Goal: Task Accomplishment & Management: Complete application form

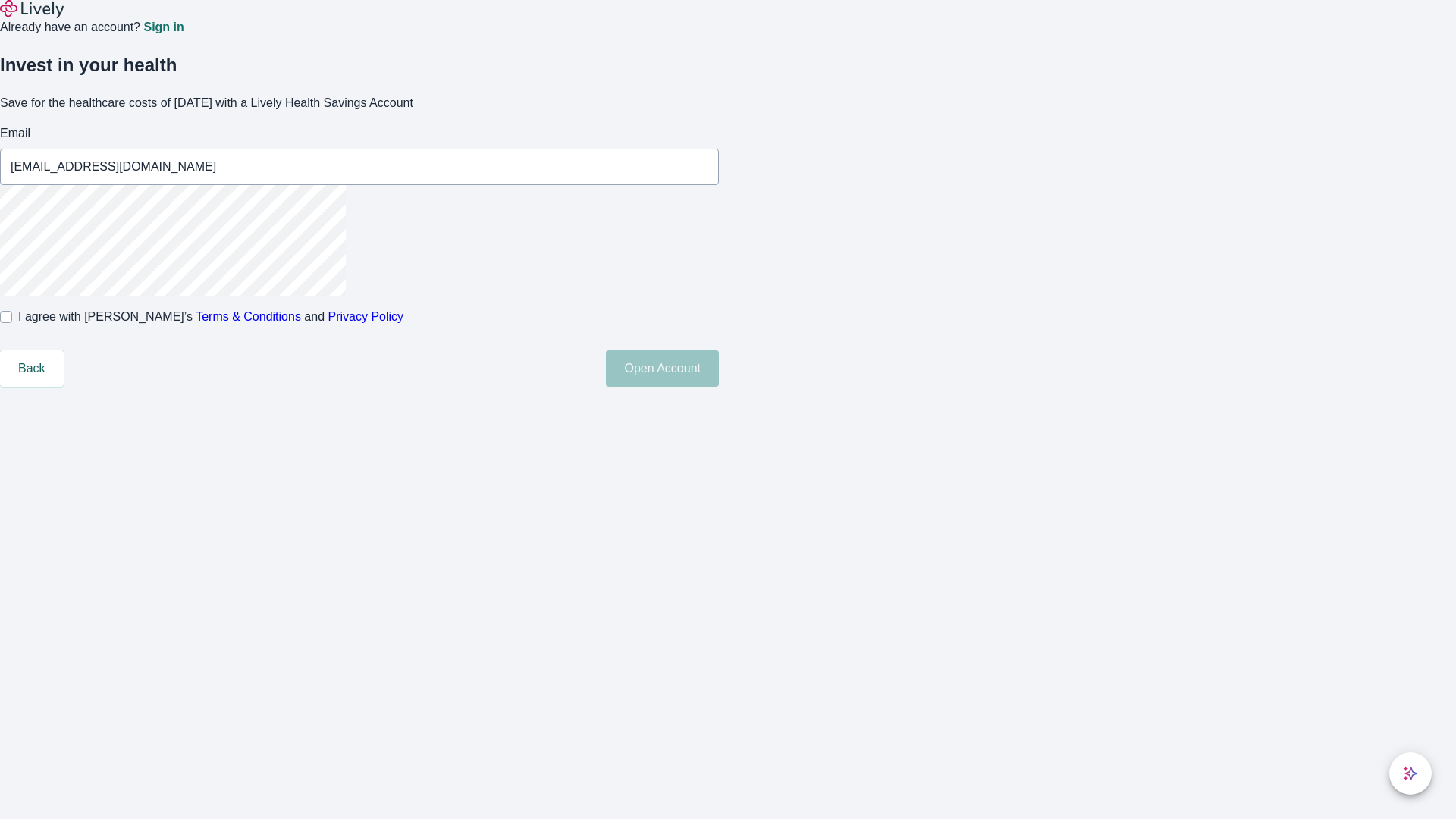
click at [12, 323] on input "I agree with Lively’s Terms & Conditions and Privacy Policy" at bounding box center [6, 316] width 12 height 12
checkbox input "true"
click at [719, 387] on button "Open Account" at bounding box center [662, 368] width 113 height 36
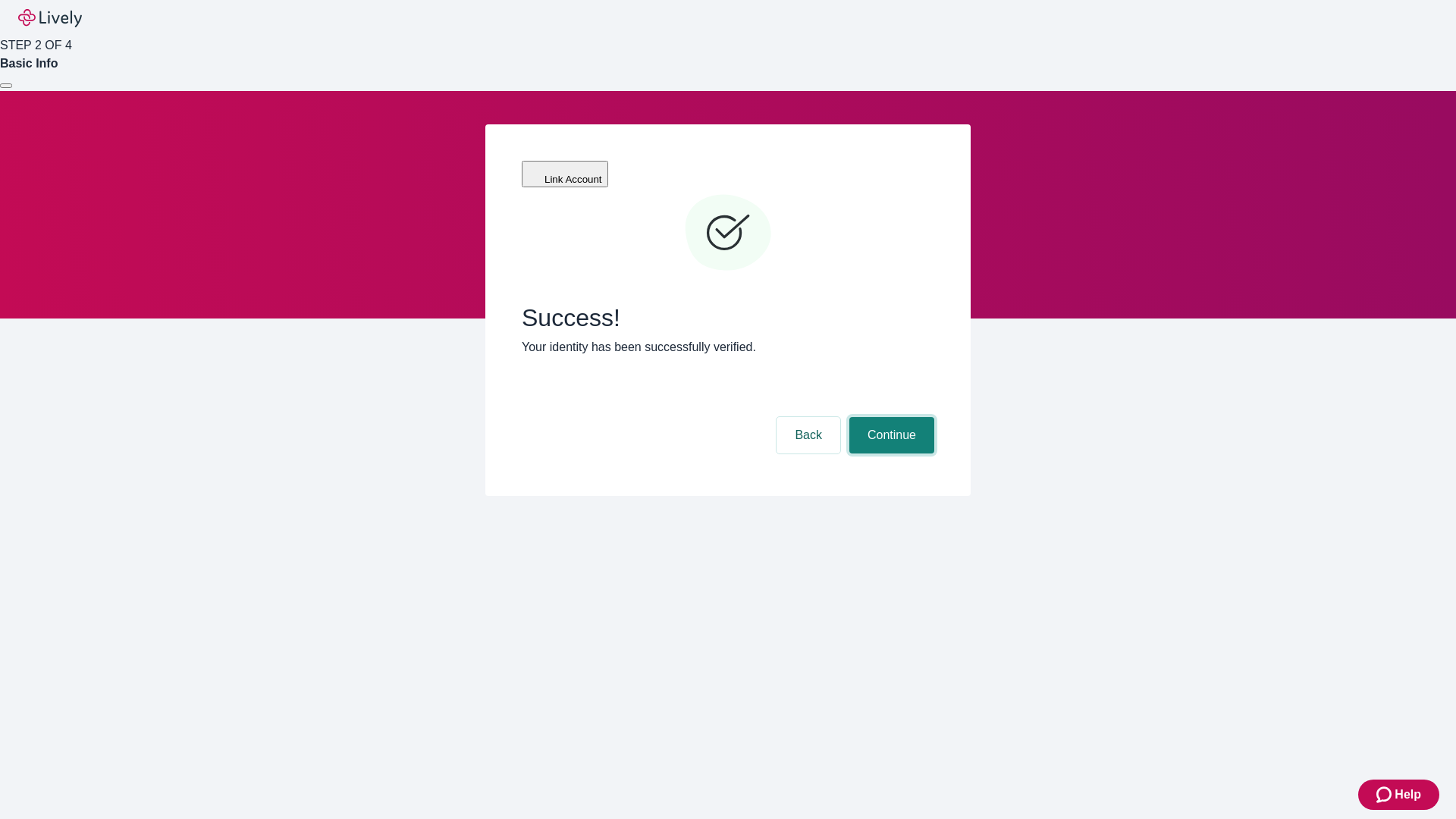
click at [889, 417] on button "Continue" at bounding box center [891, 435] width 85 height 36
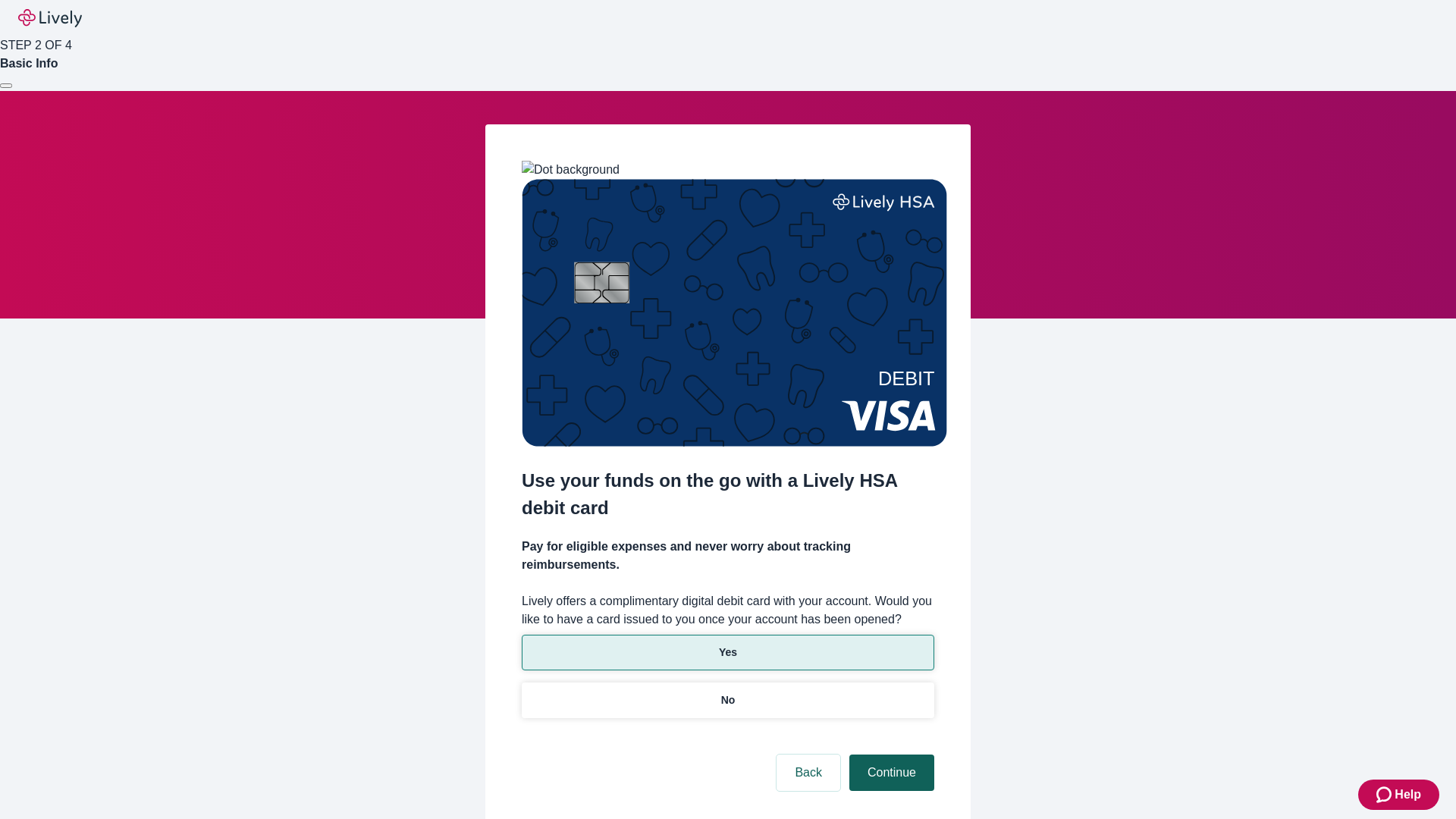
click at [727, 692] on p "No" at bounding box center [728, 700] width 15 height 16
click at [889, 754] on button "Continue" at bounding box center [891, 772] width 85 height 36
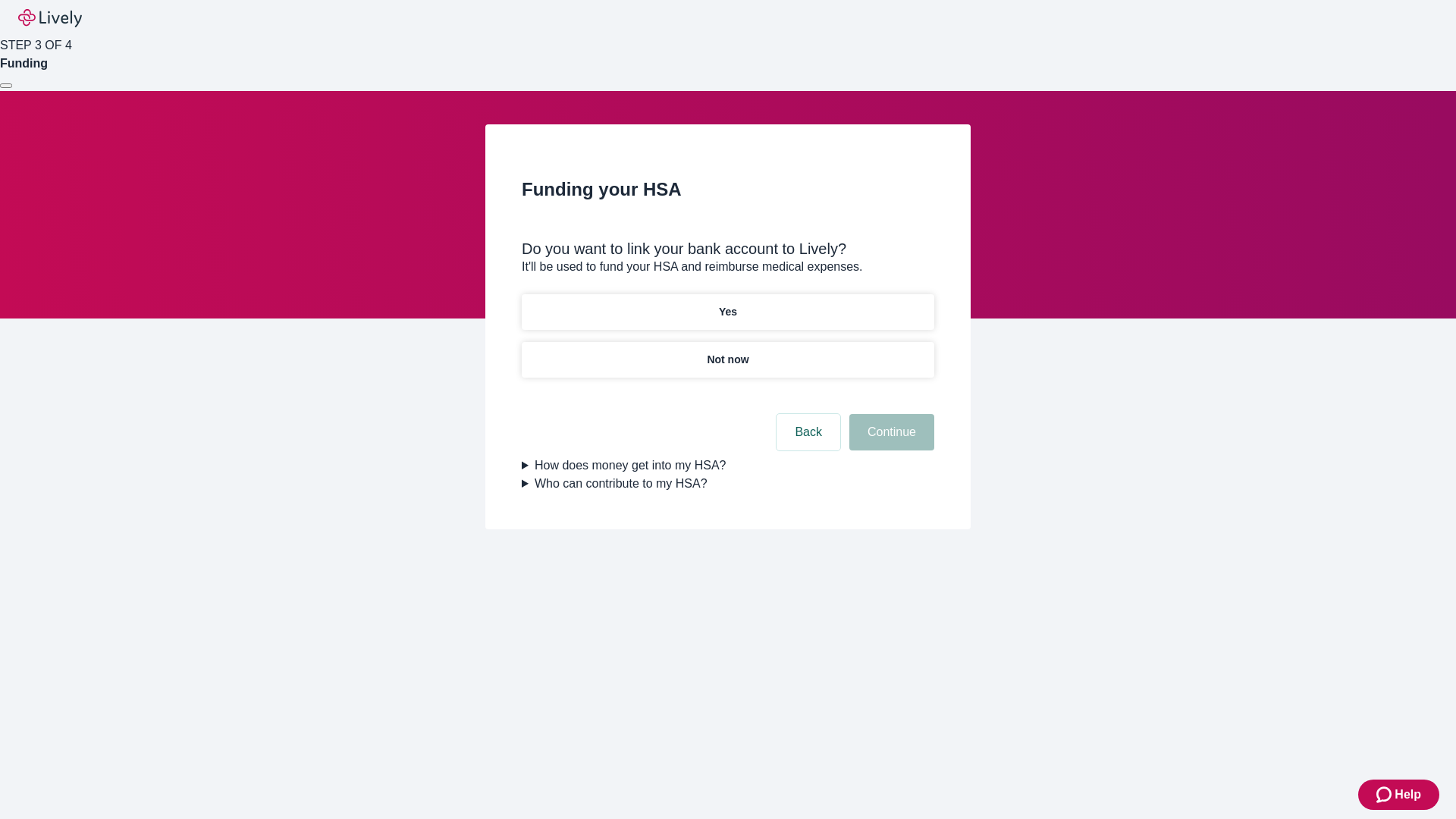
click at [727, 304] on p "Yes" at bounding box center [728, 312] width 18 height 16
click at [889, 414] on button "Continue" at bounding box center [891, 431] width 85 height 36
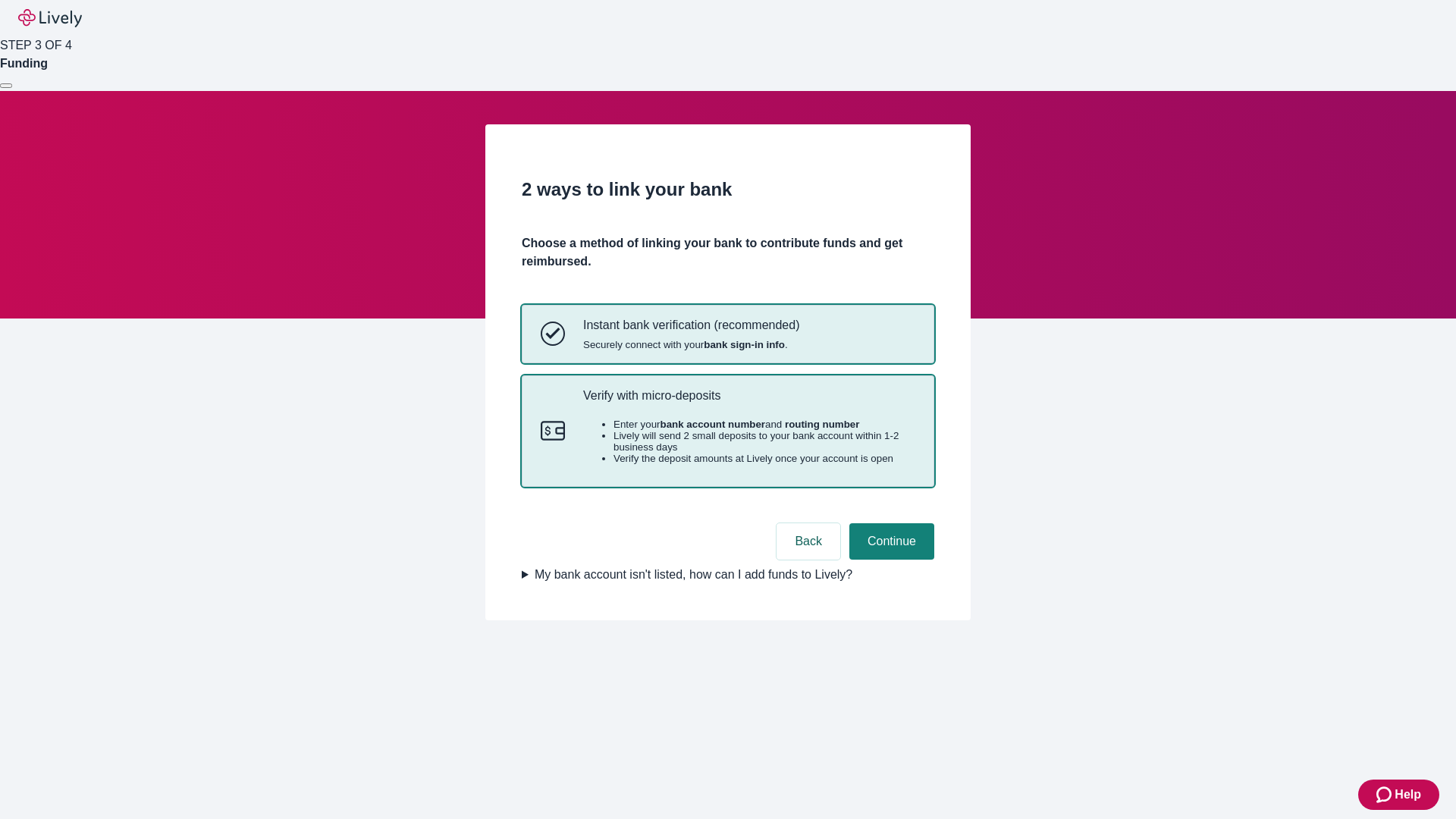
click at [749, 402] on p "Verify with micro-deposits" at bounding box center [749, 396] width 332 height 15
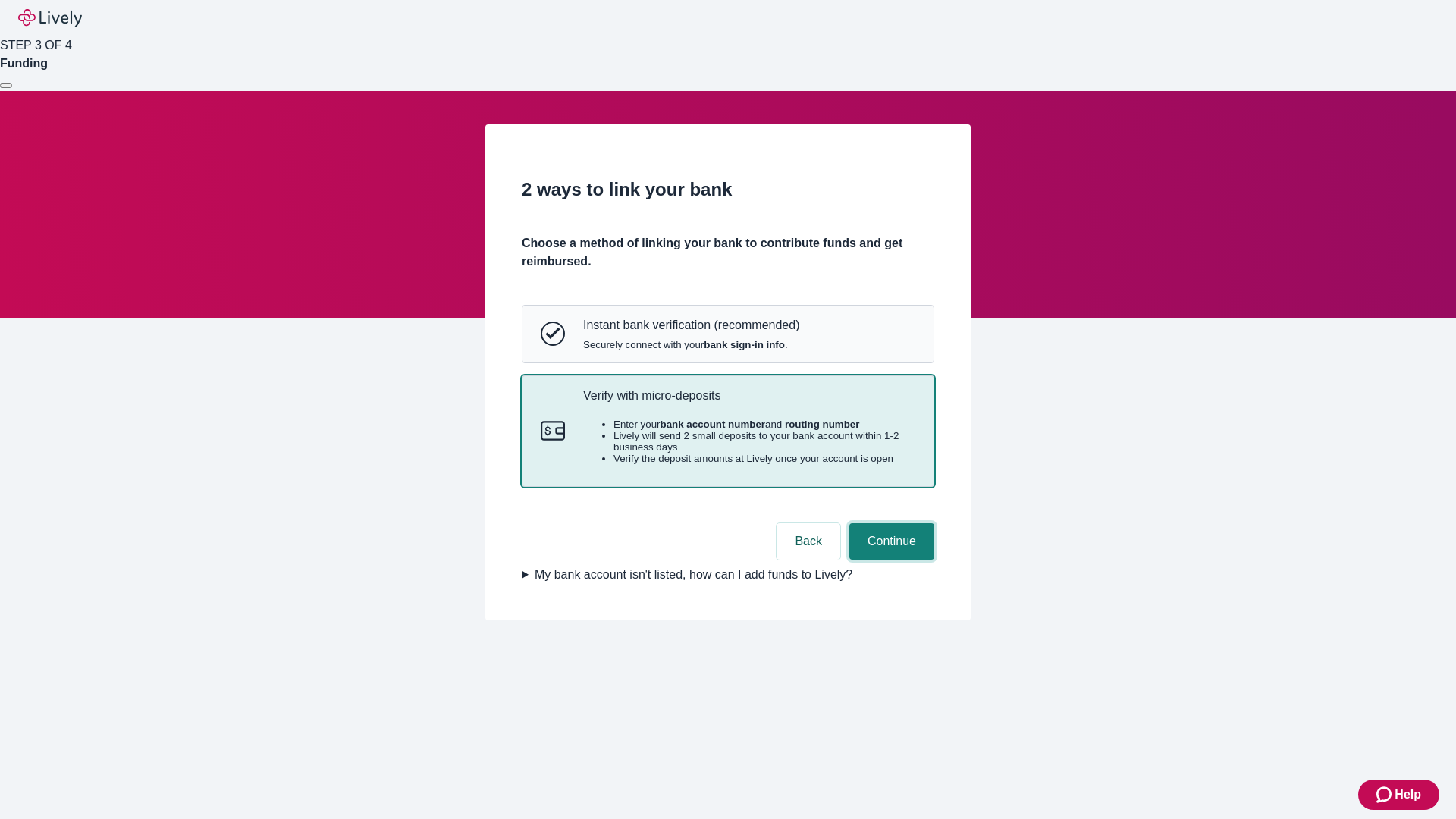
click at [889, 560] on button "Continue" at bounding box center [891, 541] width 85 height 36
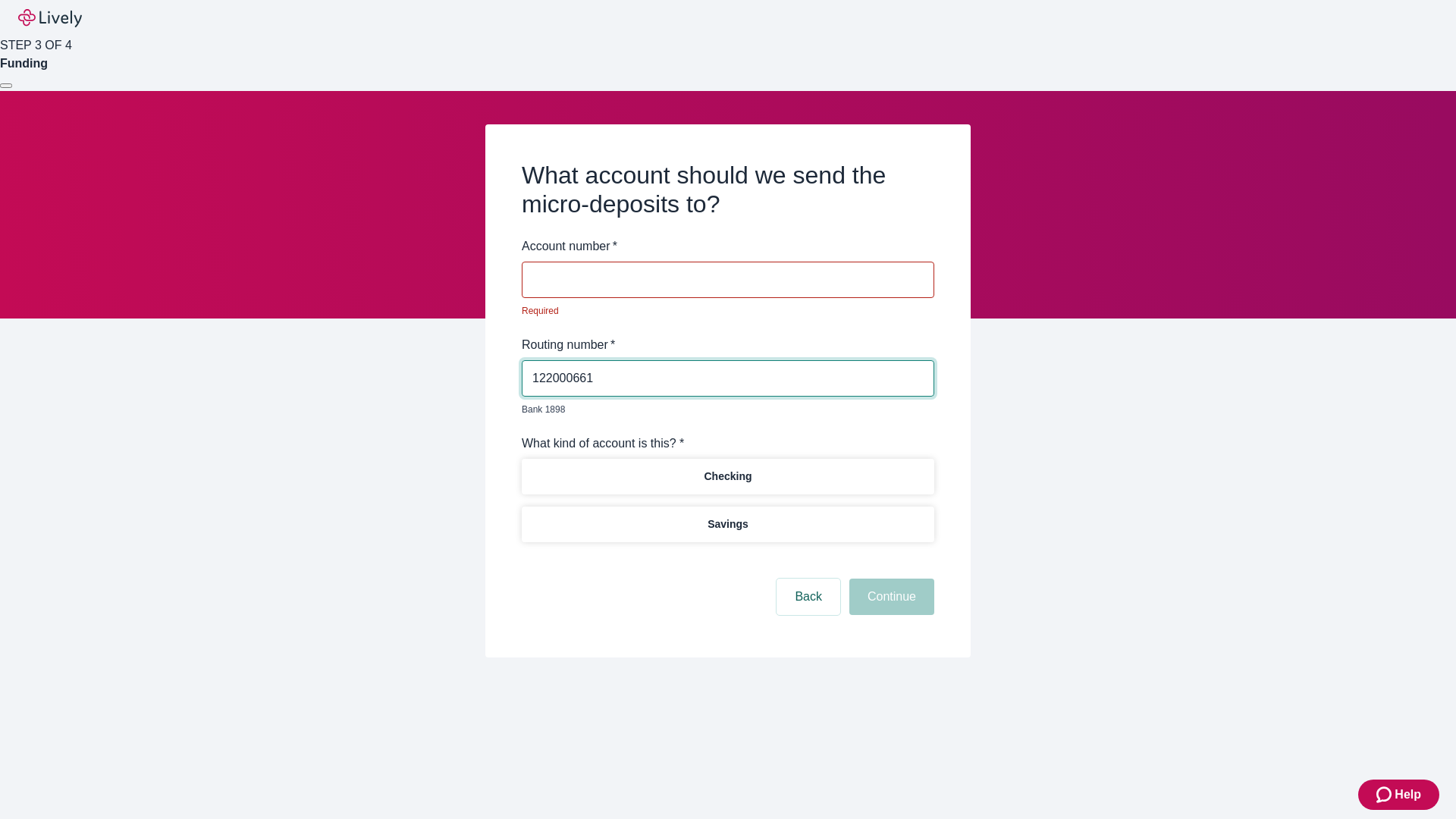
type input "122000661"
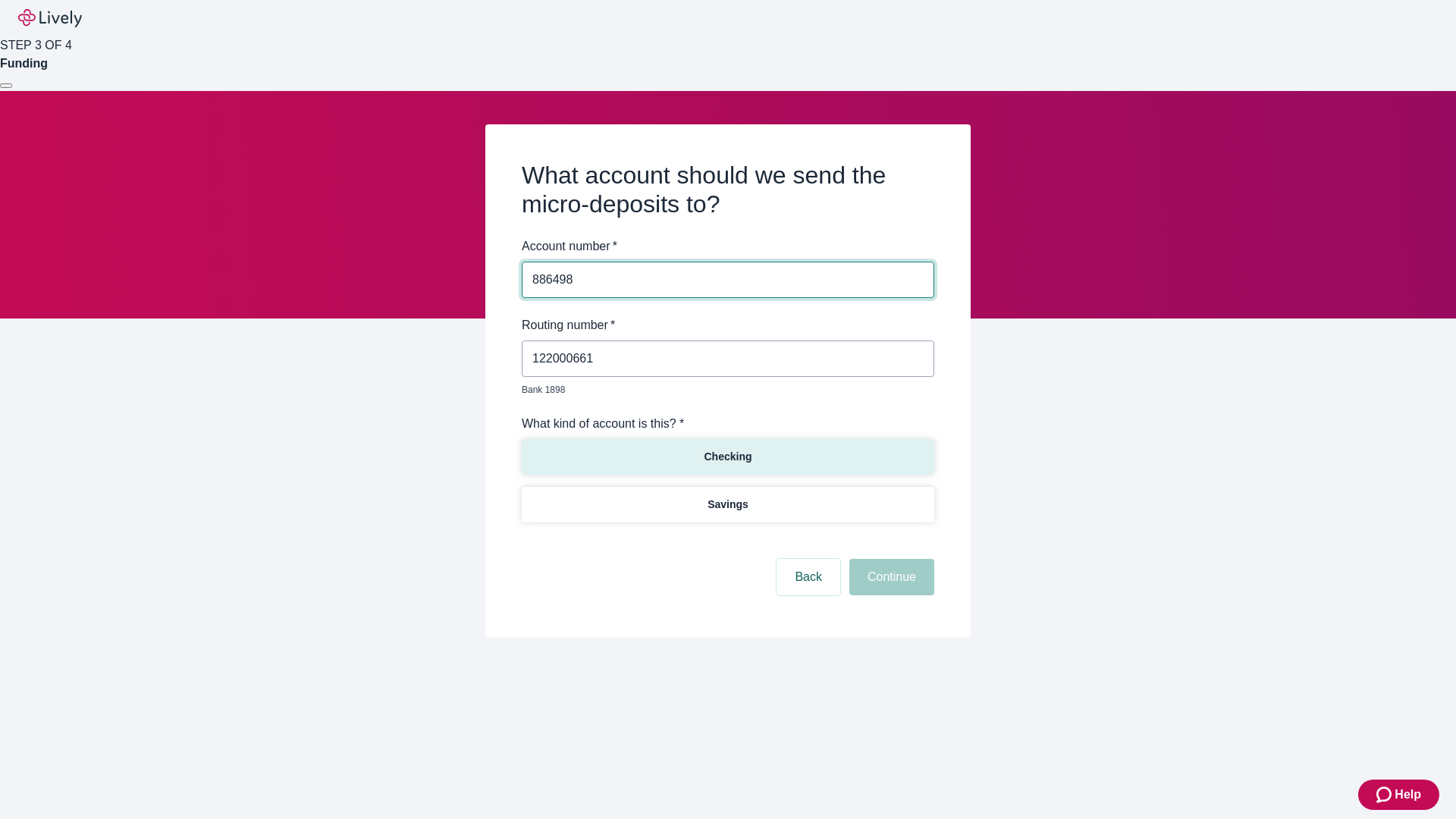
type input "886498"
click at [727, 448] on p "Checking" at bounding box center [727, 457] width 48 height 16
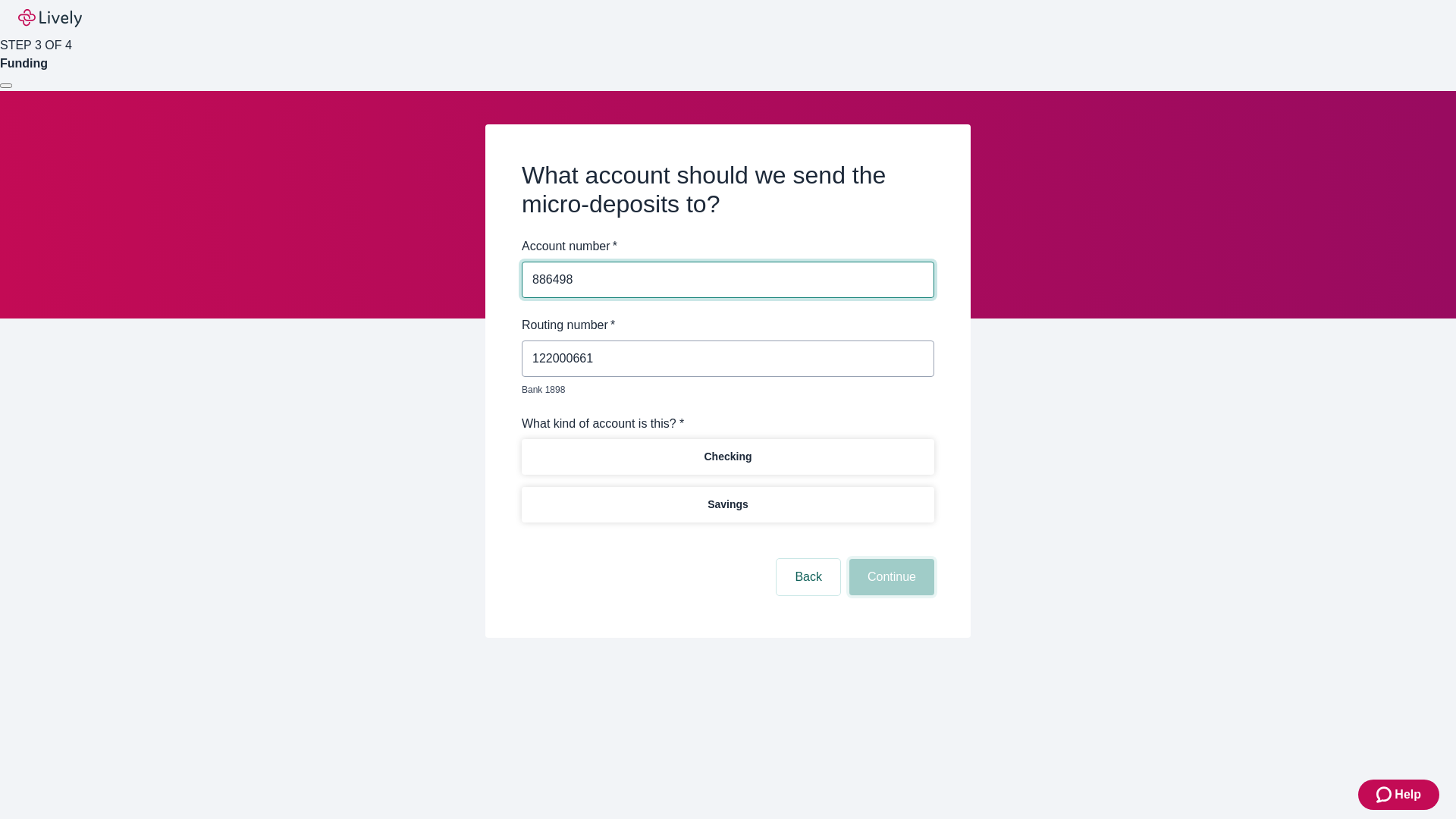
click at [889, 560] on button "Continue" at bounding box center [891, 577] width 85 height 36
